Goal: Obtain resource: Download file/media

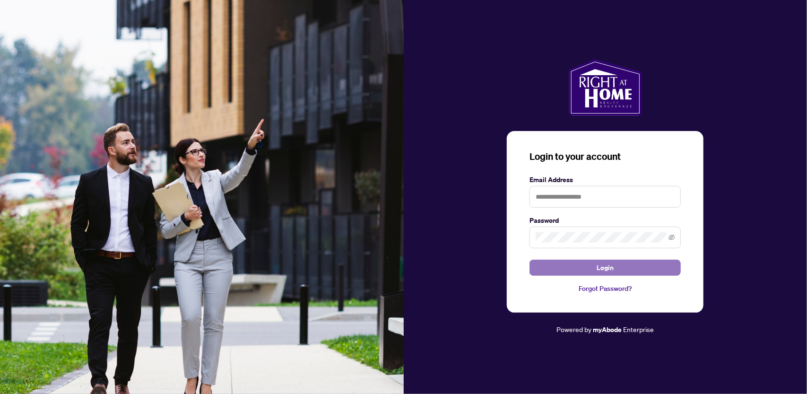
click at [586, 266] on button "Login" at bounding box center [604, 267] width 151 height 16
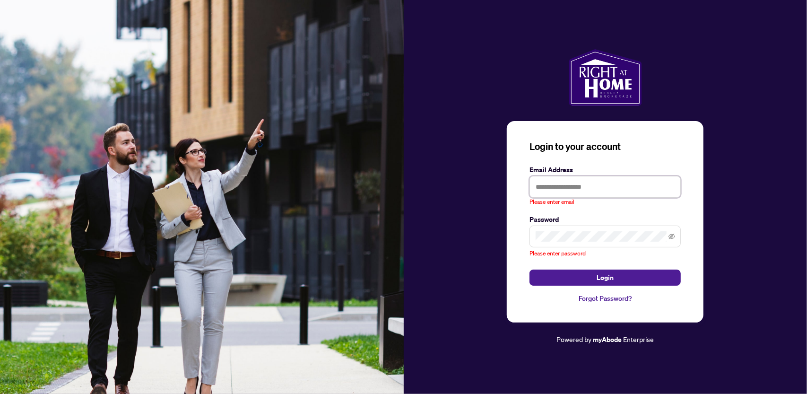
click at [543, 188] on input "text" at bounding box center [604, 187] width 151 height 22
type input "**********"
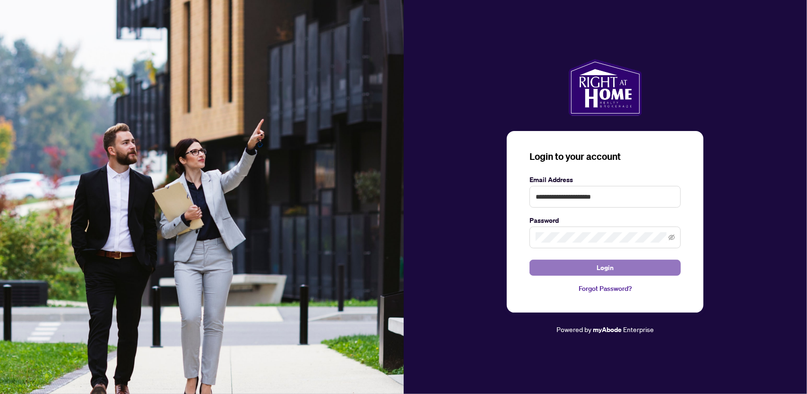
click at [596, 264] on button "Login" at bounding box center [604, 267] width 151 height 16
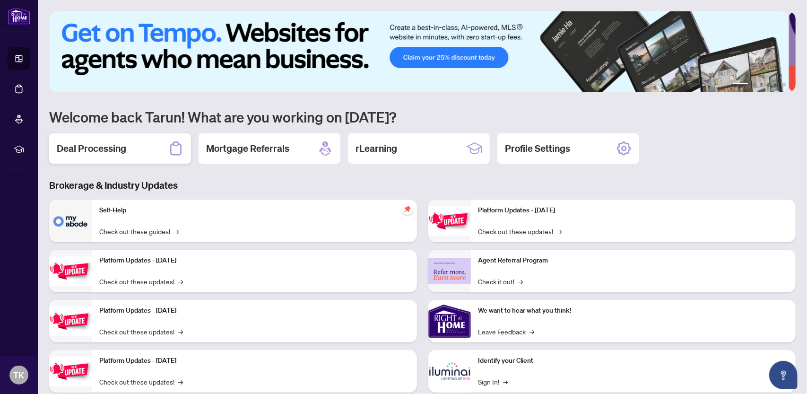
click at [100, 143] on h2 "Deal Processing" at bounding box center [91, 148] width 69 height 13
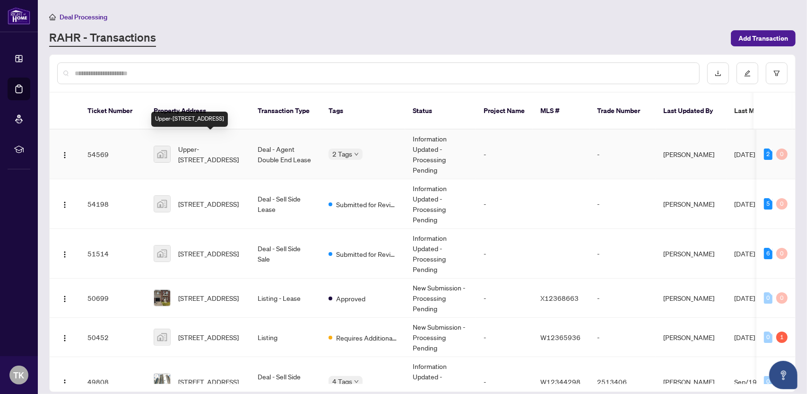
click at [186, 144] on span "Upper-[STREET_ADDRESS]" at bounding box center [210, 154] width 64 height 21
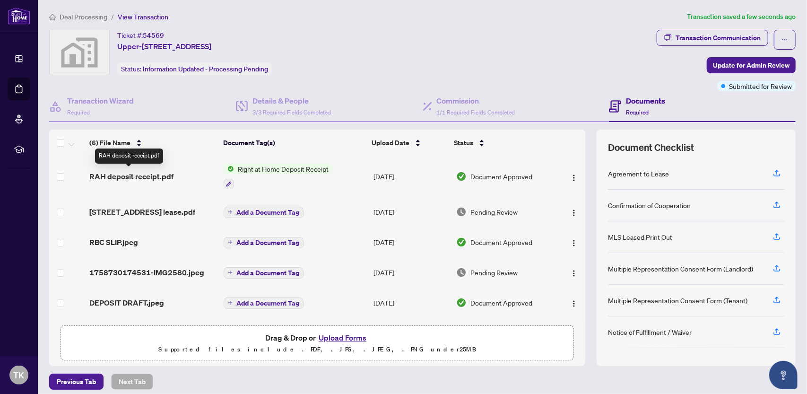
click at [164, 173] on span "RAH deposit receipt.pdf" at bounding box center [131, 176] width 84 height 11
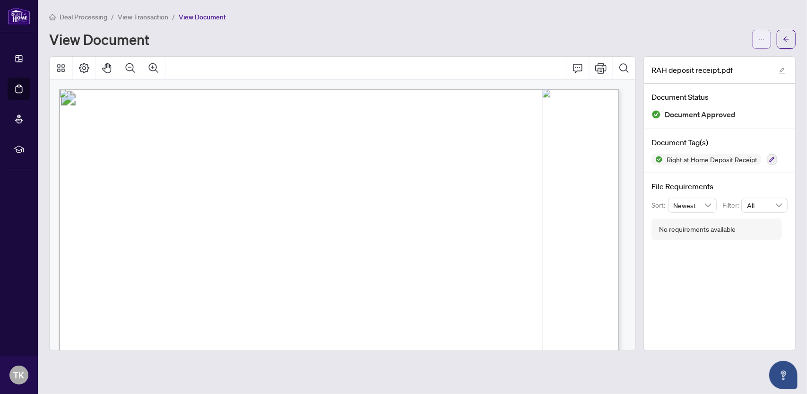
click at [764, 40] on icon "ellipsis" at bounding box center [761, 39] width 7 height 7
click at [733, 64] on span "Download" at bounding box center [727, 59] width 72 height 10
click at [782, 39] on button "button" at bounding box center [785, 39] width 19 height 19
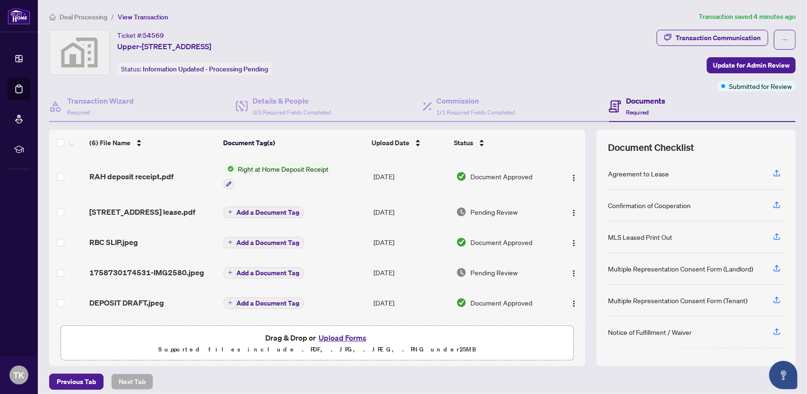
click at [248, 172] on span "Right at Home Deposit Receipt" at bounding box center [283, 169] width 98 height 10
click at [246, 212] on span "Right at Home Deposit Receipt" at bounding box center [280, 214] width 98 height 10
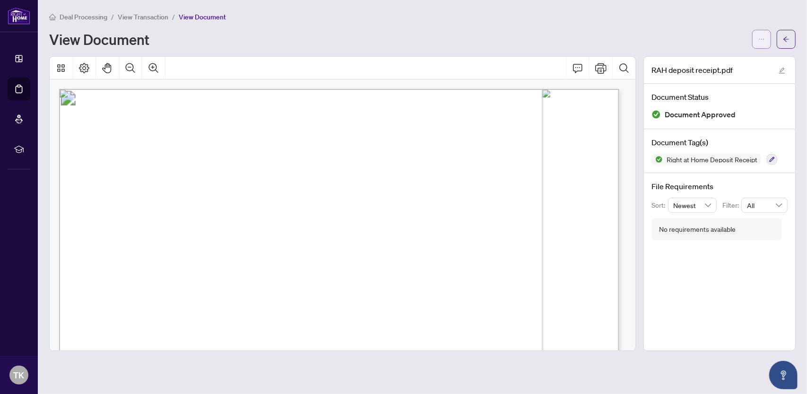
click at [762, 39] on icon "ellipsis" at bounding box center [761, 39] width 7 height 7
click at [702, 62] on span "Download" at bounding box center [727, 59] width 72 height 10
click at [785, 34] on span "button" at bounding box center [786, 39] width 7 height 15
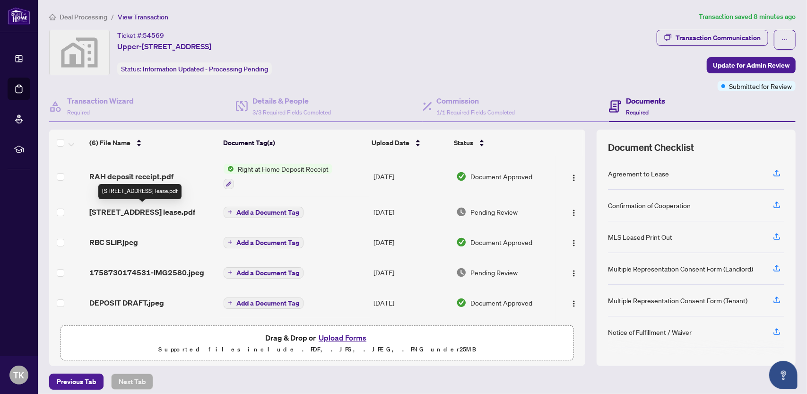
click at [187, 211] on span "[STREET_ADDRESS] lease.pdf" at bounding box center [142, 211] width 106 height 11
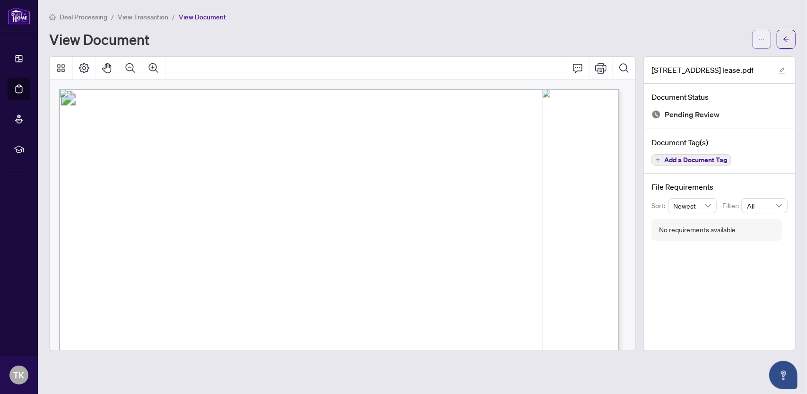
click at [761, 38] on icon "ellipsis" at bounding box center [761, 39] width 7 height 7
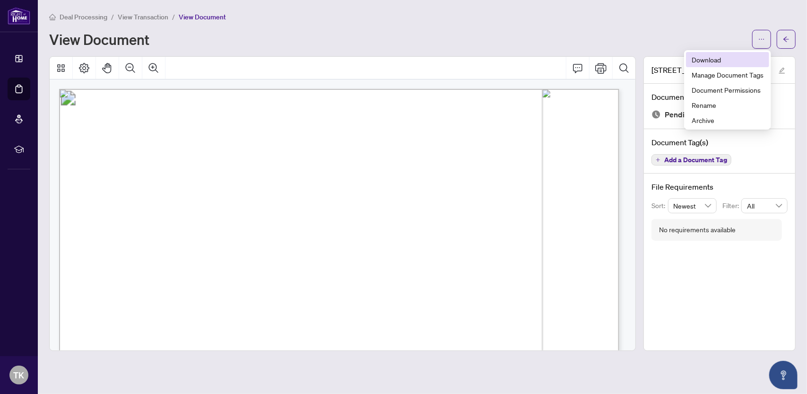
click at [712, 60] on span "Download" at bounding box center [727, 59] width 72 height 10
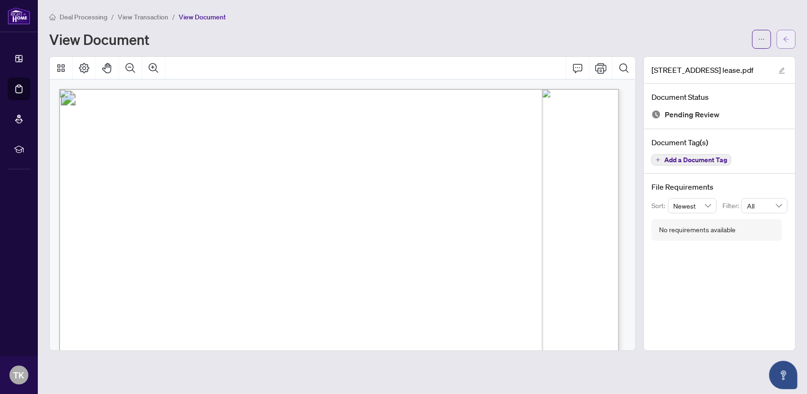
click at [787, 40] on icon "arrow-left" at bounding box center [786, 39] width 7 height 7
